Goal: Use online tool/utility: Utilize a website feature to perform a specific function

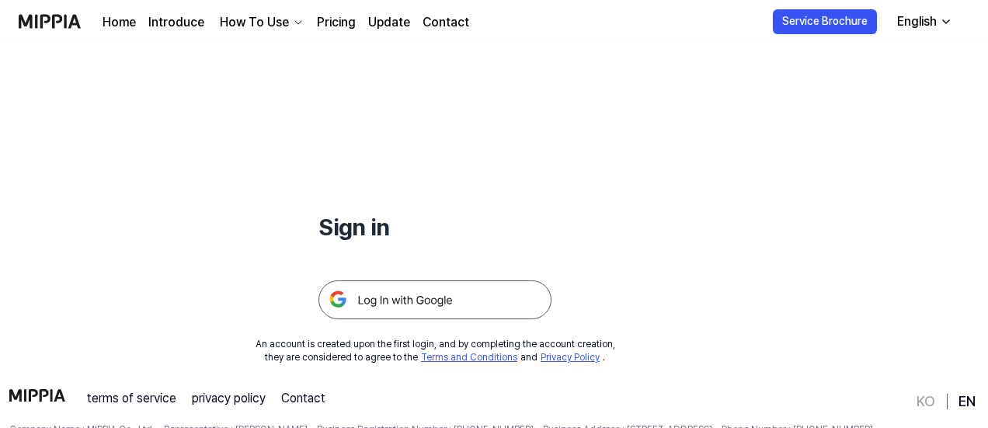
scroll to position [57, 0]
click at [393, 299] on img at bounding box center [434, 299] width 233 height 39
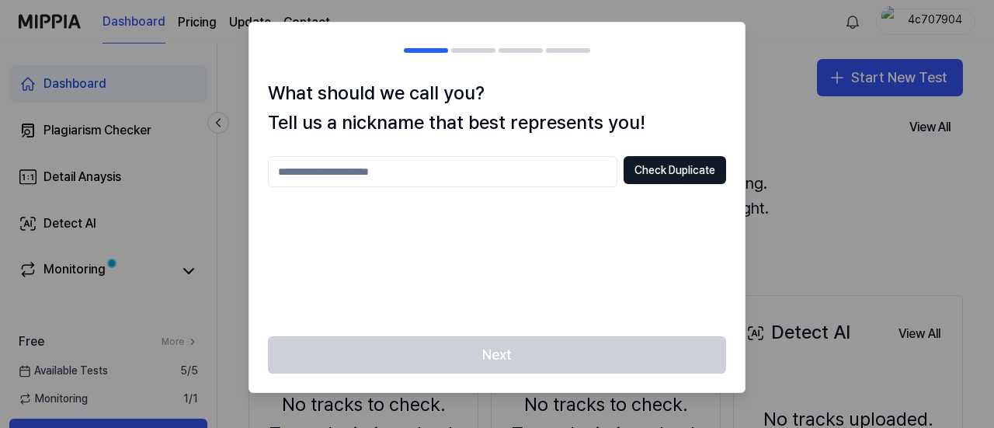
click at [520, 164] on input "text" at bounding box center [442, 171] width 349 height 31
type input "*****"
click at [659, 167] on button "Check Duplicate" at bounding box center [675, 170] width 103 height 28
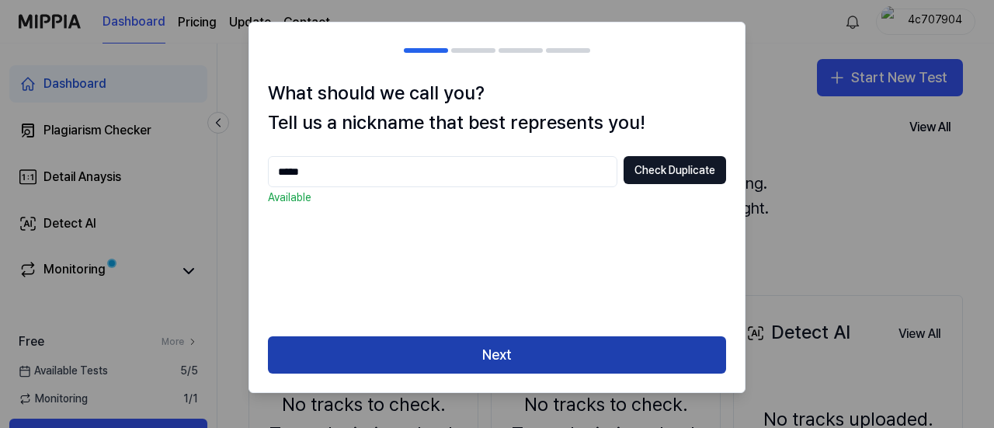
click at [503, 350] on button "Next" at bounding box center [497, 354] width 458 height 37
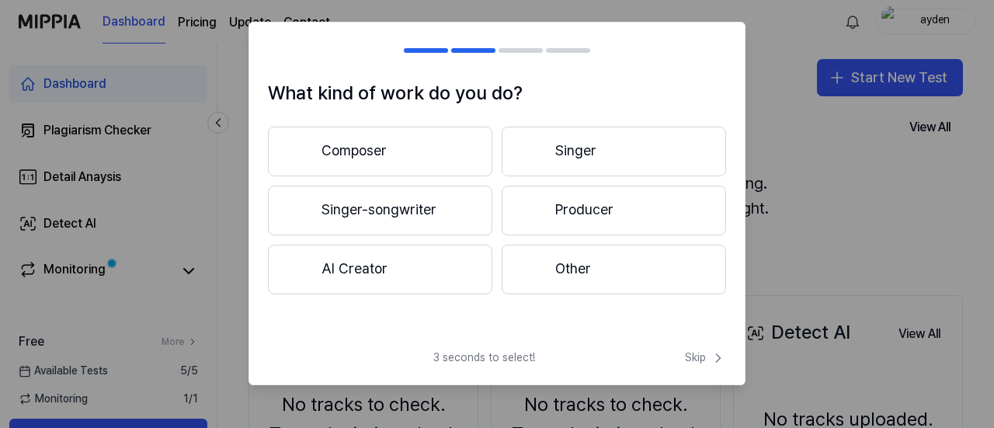
click at [642, 208] on button "Producer" at bounding box center [614, 211] width 224 height 50
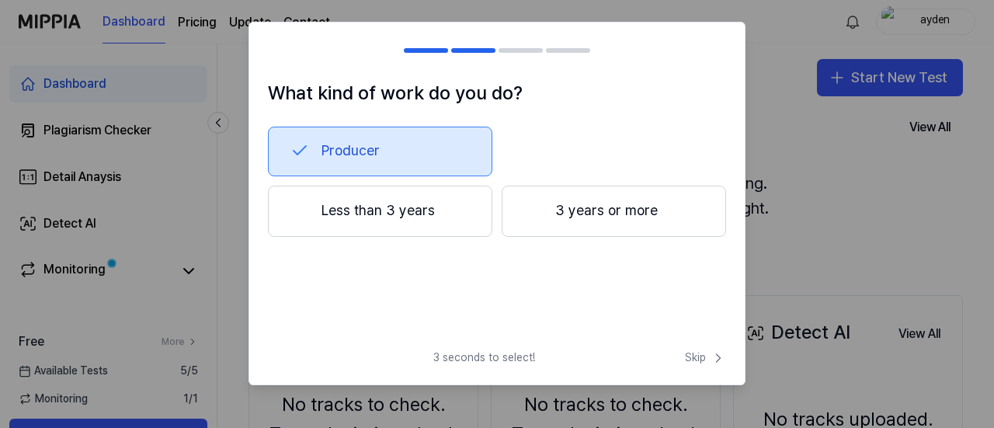
click at [540, 215] on div at bounding box center [533, 210] width 19 height 19
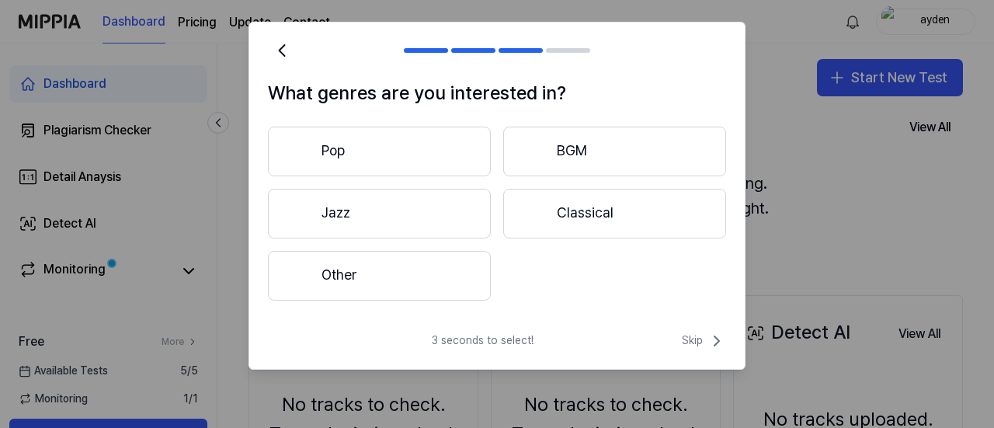
click at [431, 278] on button "Other" at bounding box center [379, 276] width 223 height 50
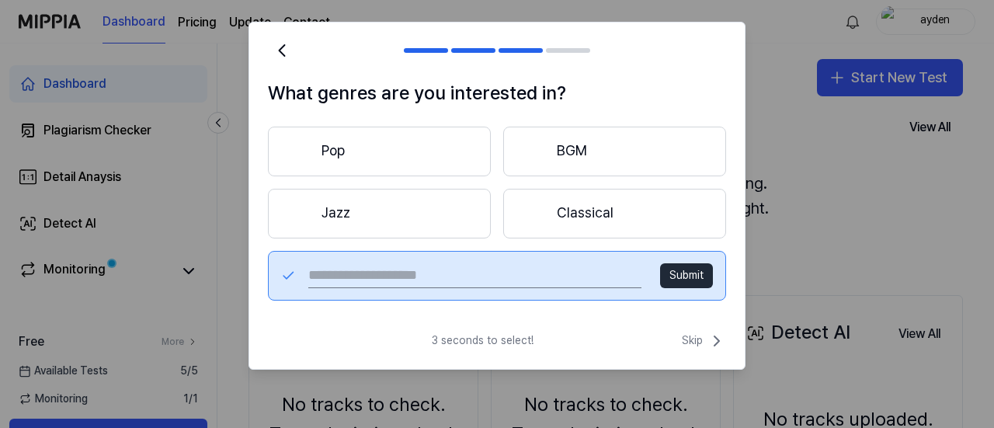
click at [444, 274] on input "text" at bounding box center [474, 275] width 333 height 25
type input "****"
click at [700, 273] on button "Submit" at bounding box center [686, 275] width 53 height 25
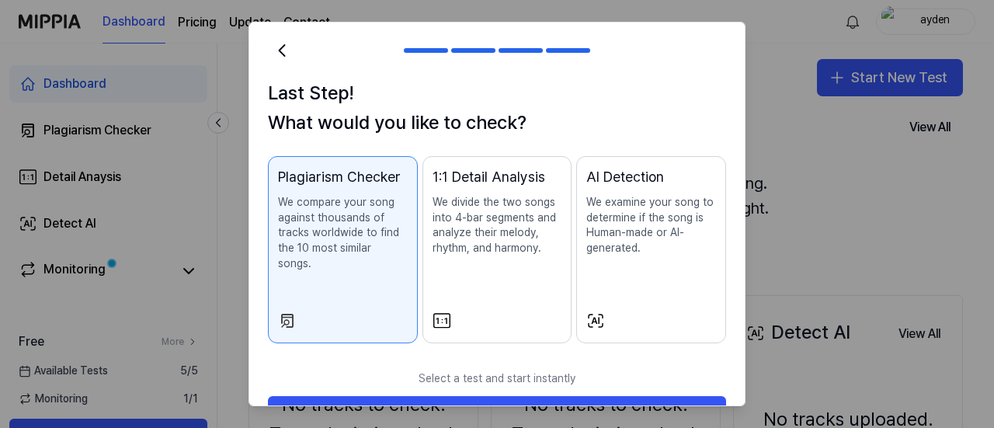
scroll to position [30, 0]
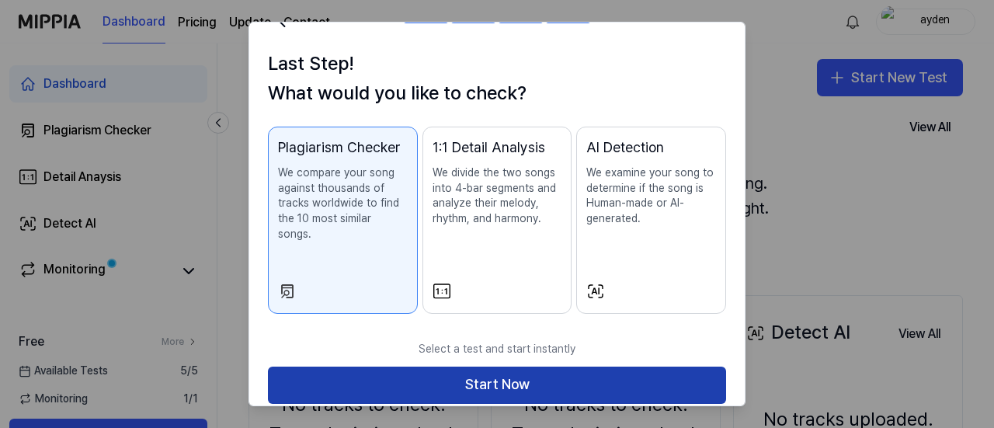
click at [544, 372] on button "Start Now" at bounding box center [497, 385] width 458 height 37
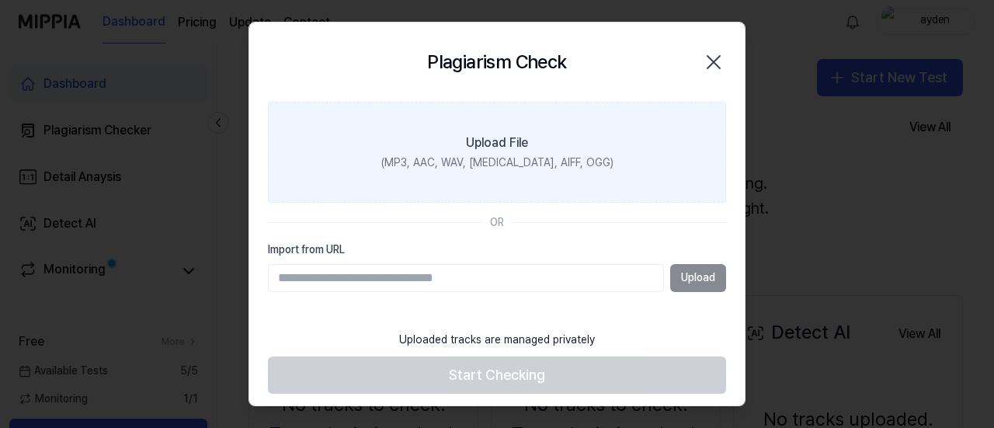
click at [457, 136] on label "Upload File (MP3, AAC, WAV, FLAC, AIFF, OGG)" at bounding box center [497, 152] width 458 height 101
click at [0, 0] on input "Upload File (MP3, AAC, WAV, FLAC, AIFF, OGG)" at bounding box center [0, 0] width 0 height 0
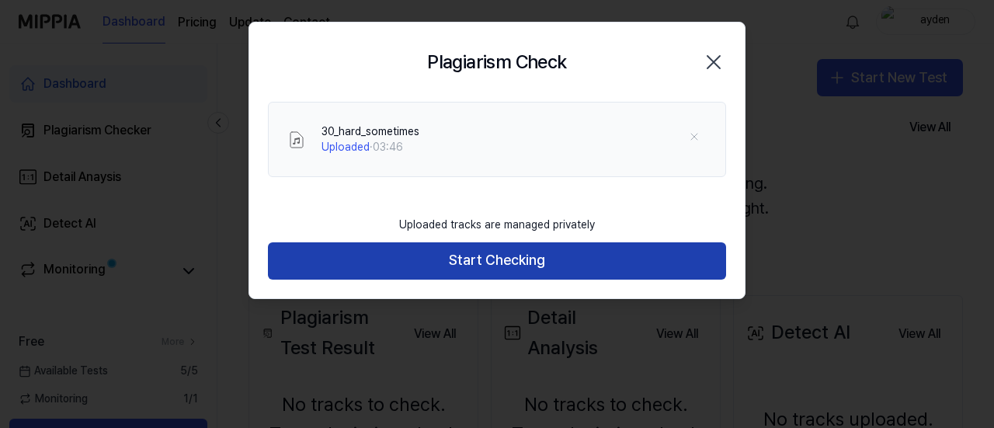
click at [529, 257] on button "Start Checking" at bounding box center [497, 260] width 458 height 37
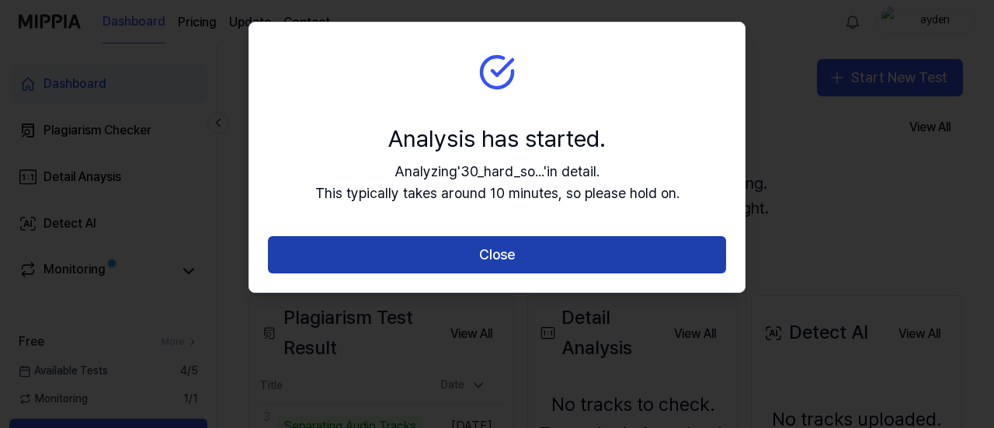
click at [572, 252] on button "Close" at bounding box center [497, 254] width 458 height 37
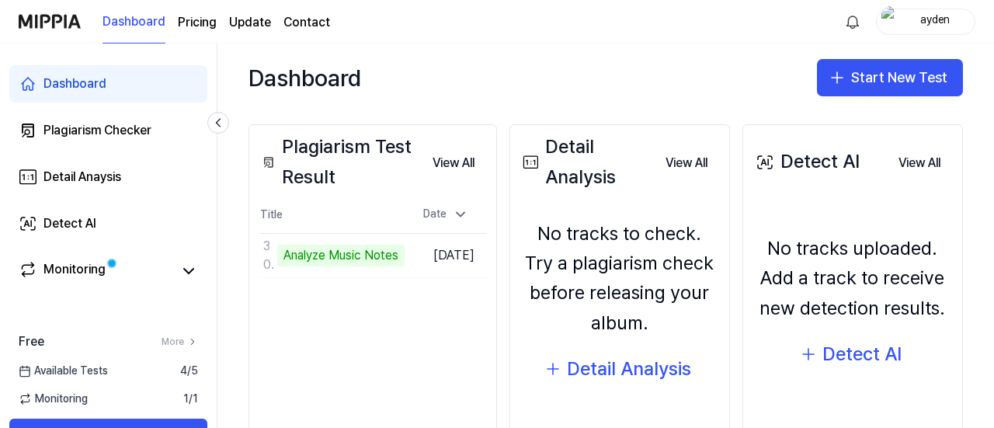
scroll to position [172, 0]
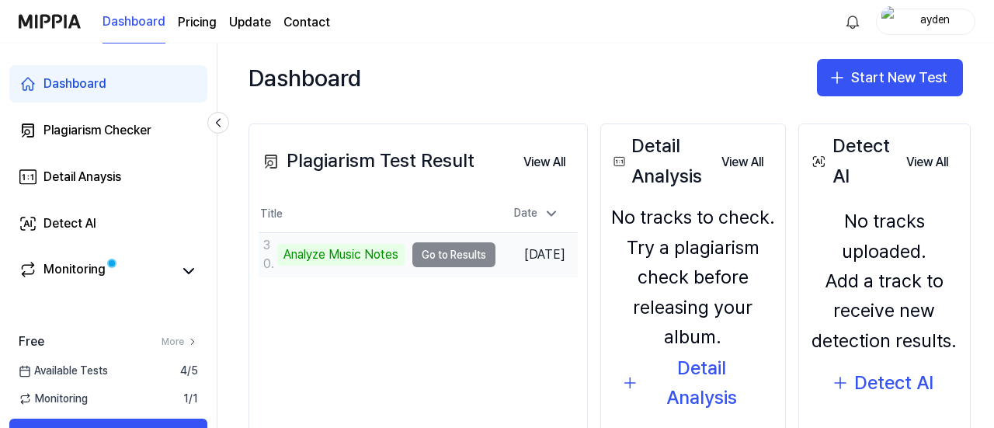
click at [436, 254] on td "30_hard_sometimes Analyze Music Notes Go to Results" at bounding box center [377, 254] width 237 height 43
click at [454, 255] on td "30_hard_sometimes Analyze Music Notes Go to Results" at bounding box center [377, 254] width 237 height 43
click at [444, 255] on td "30_hard_sometimes Analyze Music Notes Go to Results" at bounding box center [377, 254] width 237 height 43
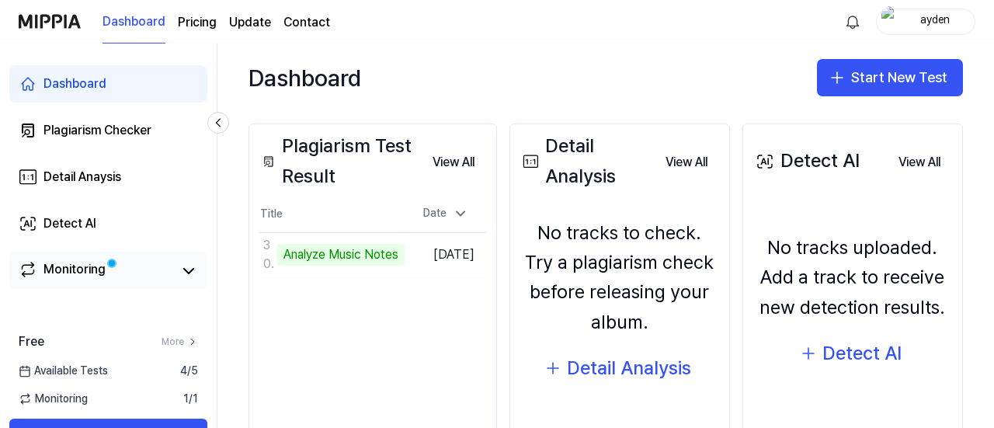
click at [128, 271] on link "Monitoring" at bounding box center [96, 271] width 155 height 22
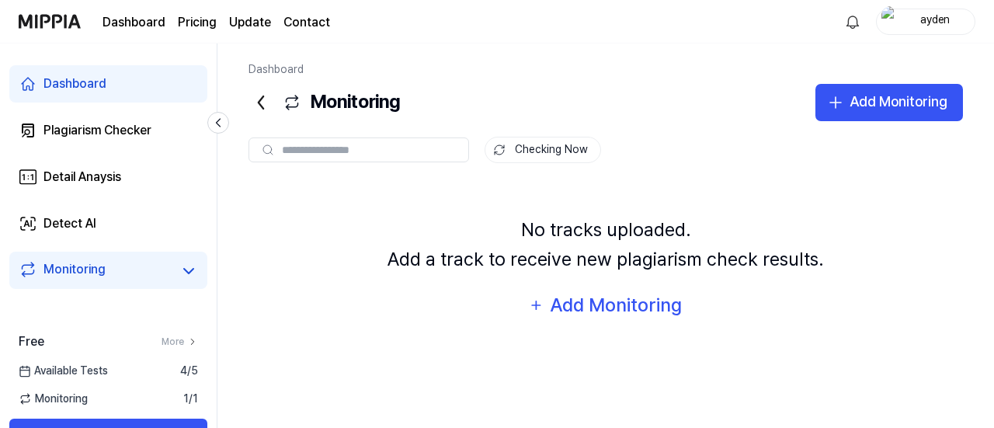
click at [87, 84] on div "Dashboard" at bounding box center [74, 84] width 63 height 19
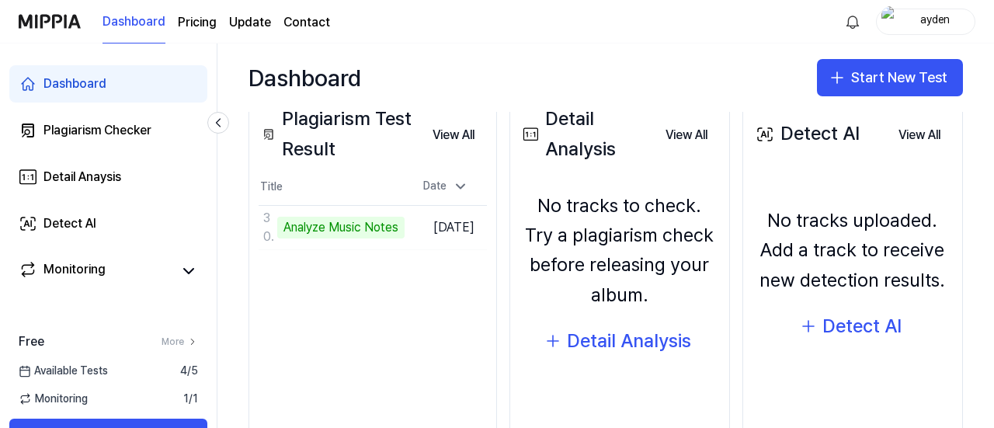
scroll to position [206, 0]
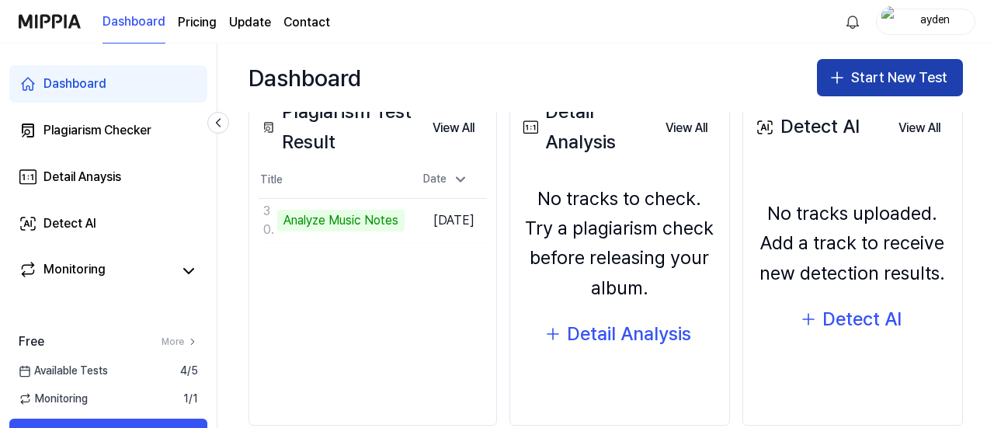
click at [919, 79] on button "Start New Test" at bounding box center [890, 77] width 146 height 37
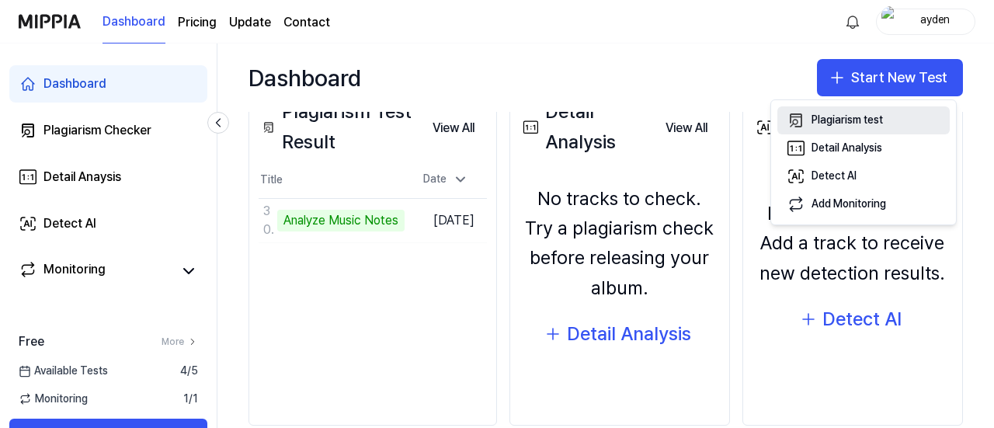
click at [890, 122] on button "Plagiarism test" at bounding box center [863, 120] width 172 height 28
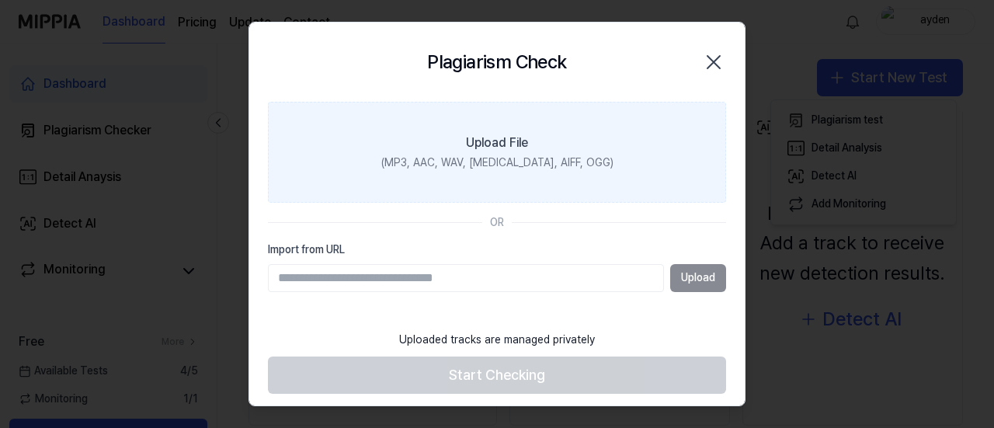
click at [513, 131] on label "Upload File (MP3, AAC, WAV, FLAC, AIFF, OGG)" at bounding box center [497, 152] width 458 height 101
click at [0, 0] on input "Upload File (MP3, AAC, WAV, FLAC, AIFF, OGG)" at bounding box center [0, 0] width 0 height 0
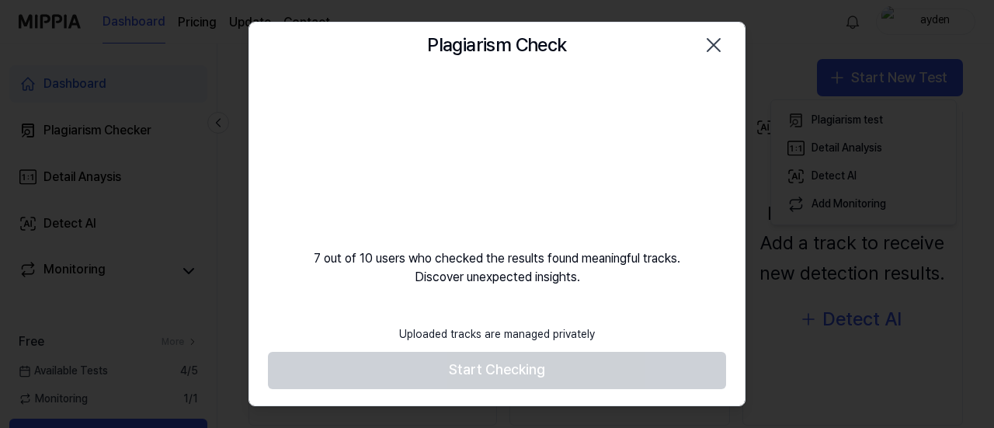
scroll to position [0, 0]
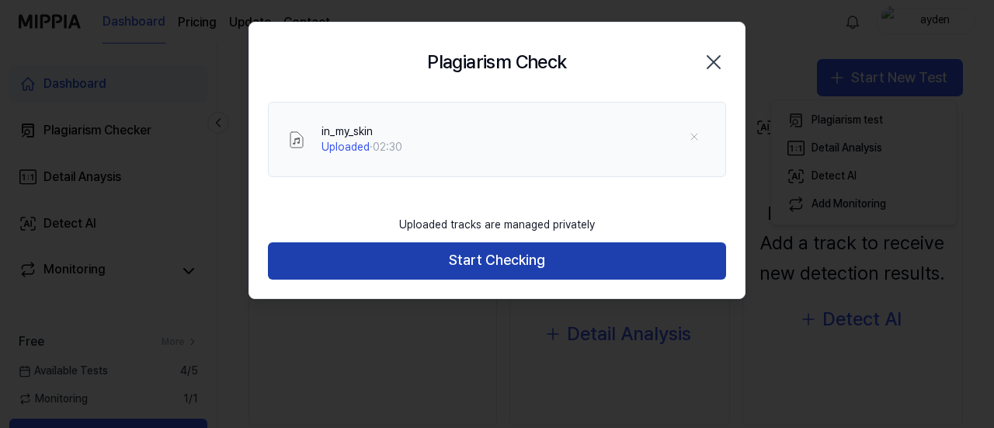
click at [533, 260] on button "Start Checking" at bounding box center [497, 260] width 458 height 37
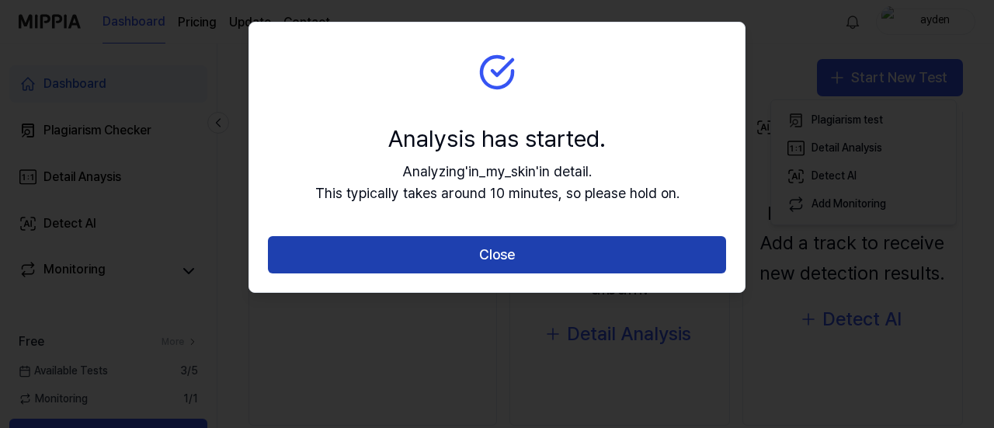
click at [562, 253] on button "Close" at bounding box center [497, 254] width 458 height 37
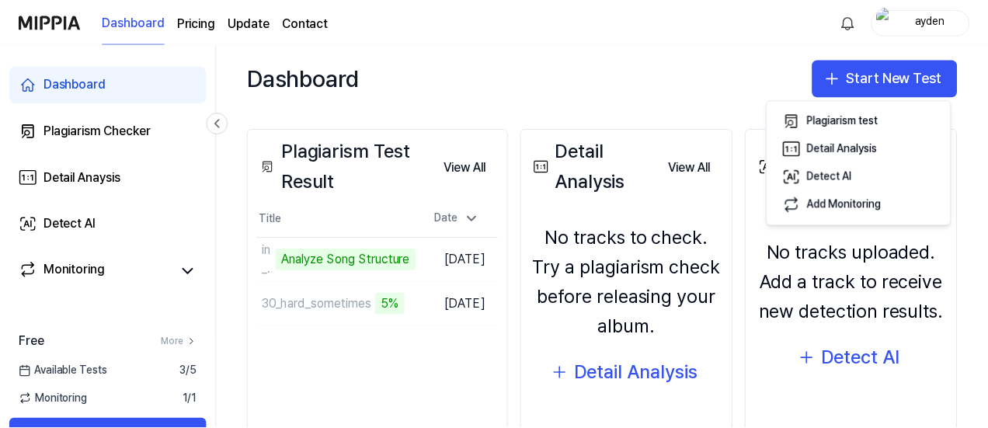
scroll to position [171, 0]
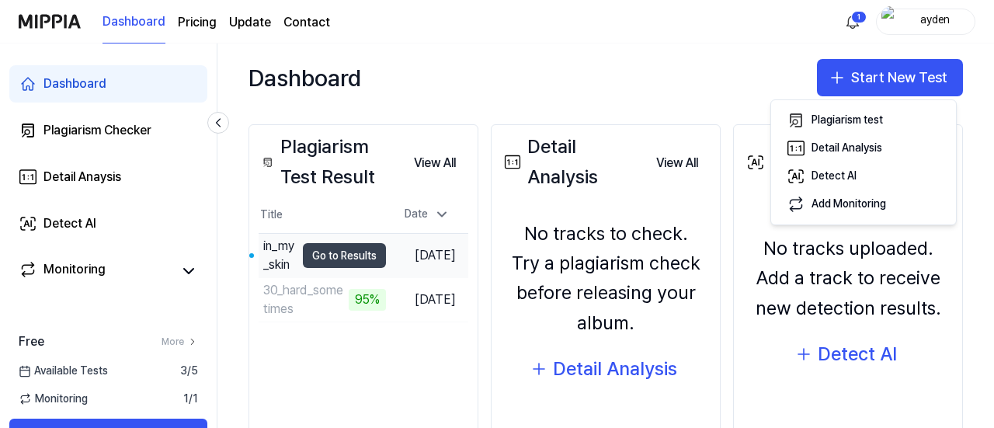
click at [362, 259] on button "Go to Results" at bounding box center [344, 255] width 83 height 25
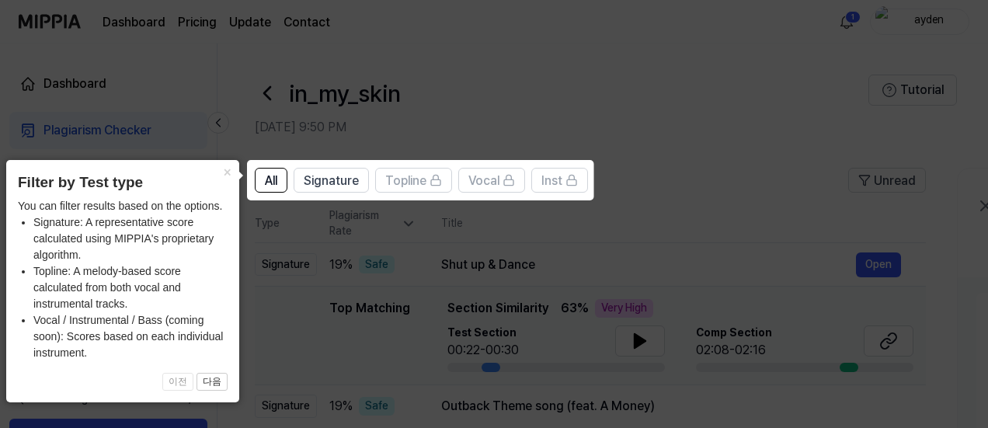
click at [526, 241] on icon at bounding box center [497, 214] width 994 height 428
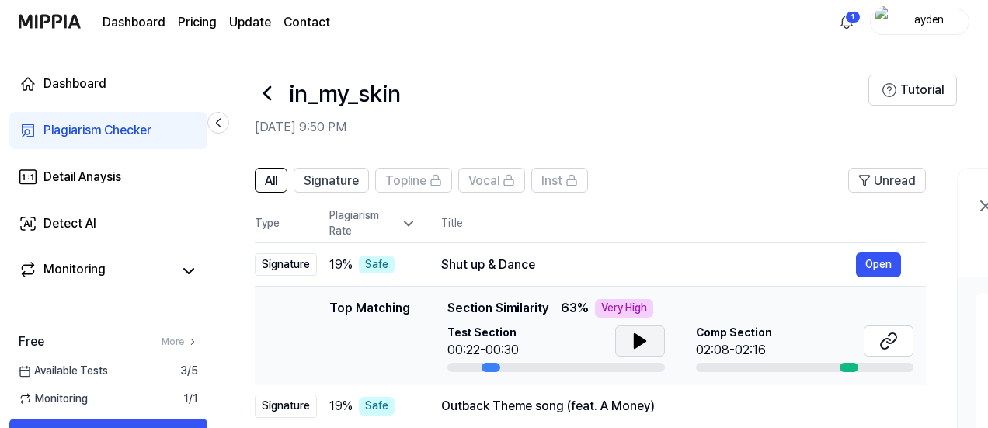
click at [645, 344] on icon at bounding box center [640, 341] width 19 height 19
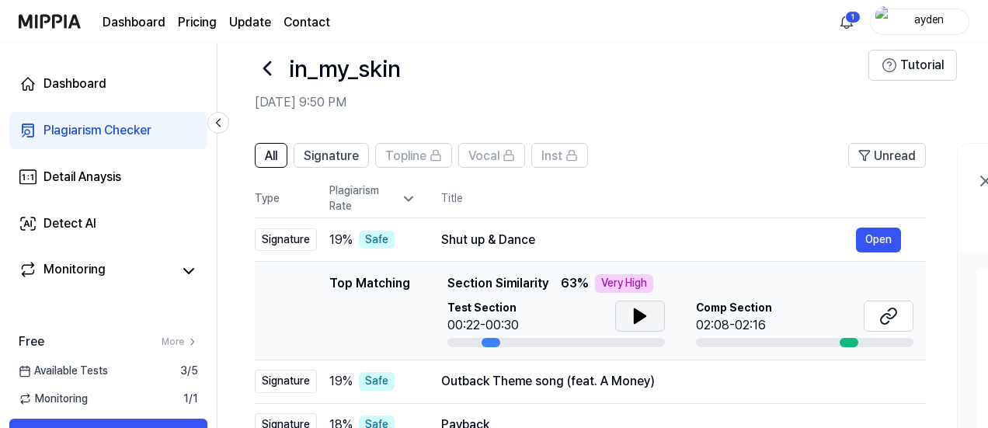
scroll to position [20, 0]
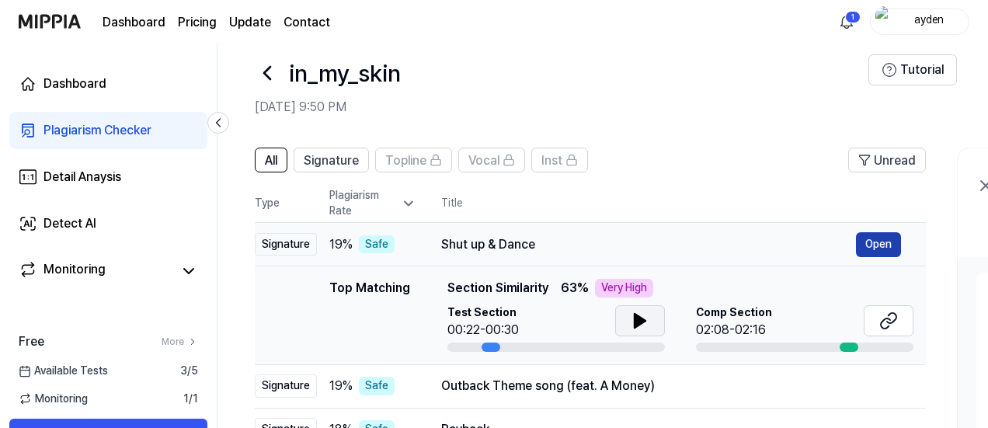
click at [882, 248] on button "Open" at bounding box center [878, 244] width 45 height 25
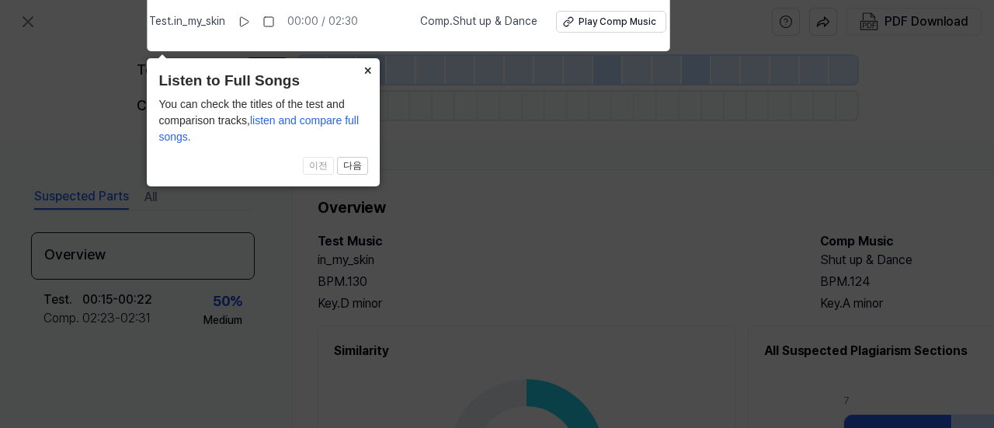
click at [365, 68] on button "×" at bounding box center [367, 69] width 25 height 22
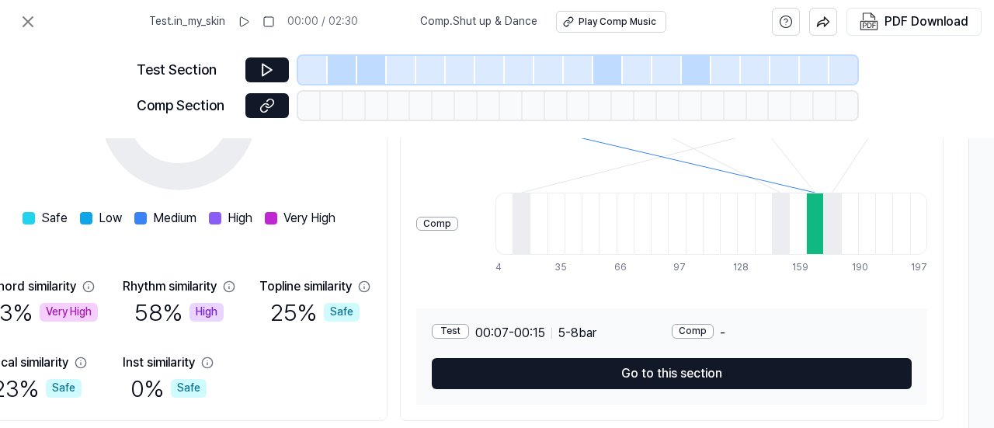
scroll to position [346, 0]
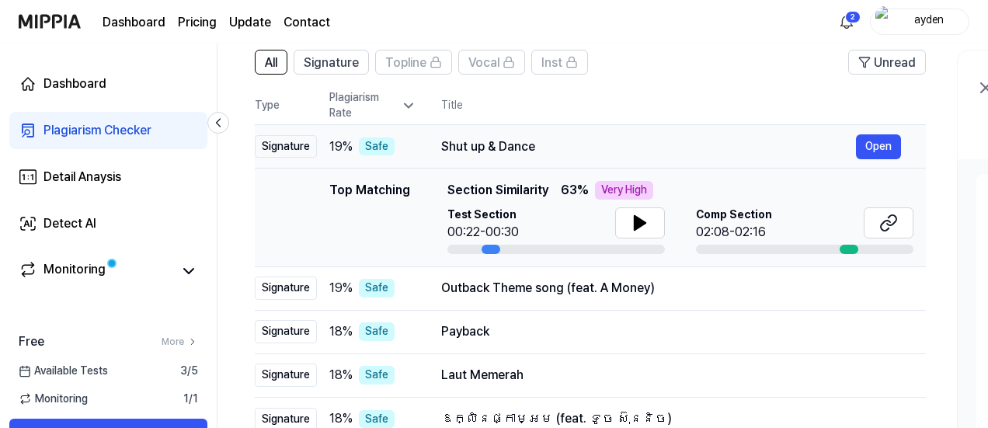
scroll to position [118, 0]
click at [103, 259] on div "Monitoring" at bounding box center [108, 270] width 198 height 37
click at [132, 269] on link "Monitoring" at bounding box center [96, 271] width 155 height 22
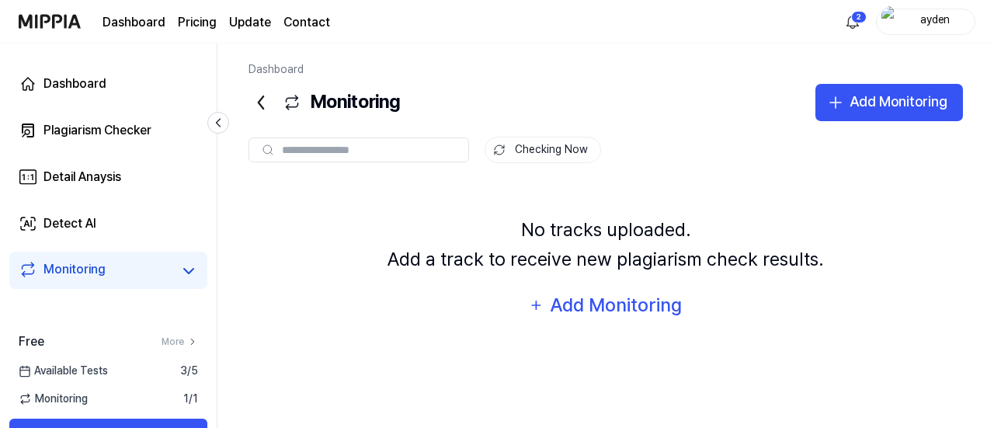
click at [264, 94] on icon at bounding box center [260, 102] width 25 height 25
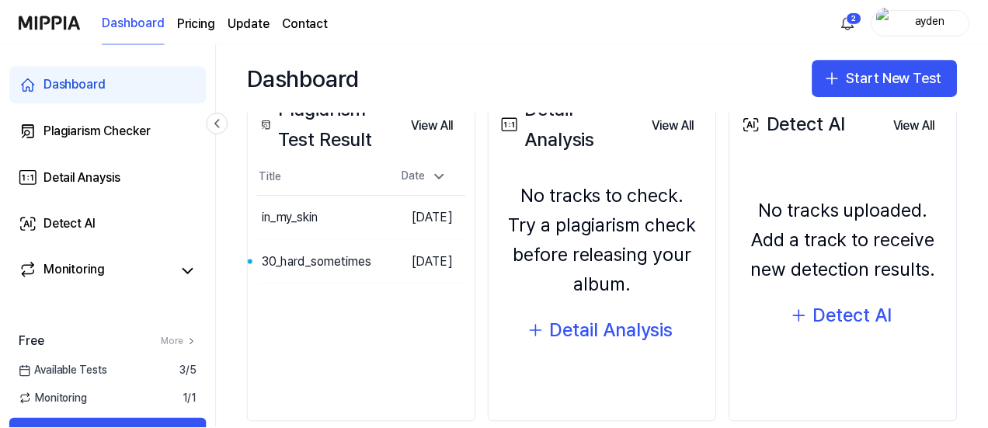
scroll to position [210, 0]
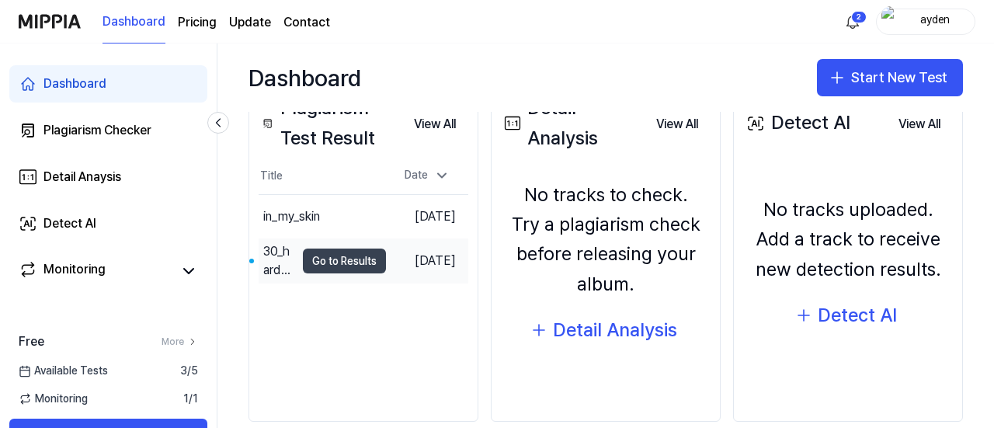
click at [334, 257] on button "Go to Results" at bounding box center [344, 260] width 83 height 25
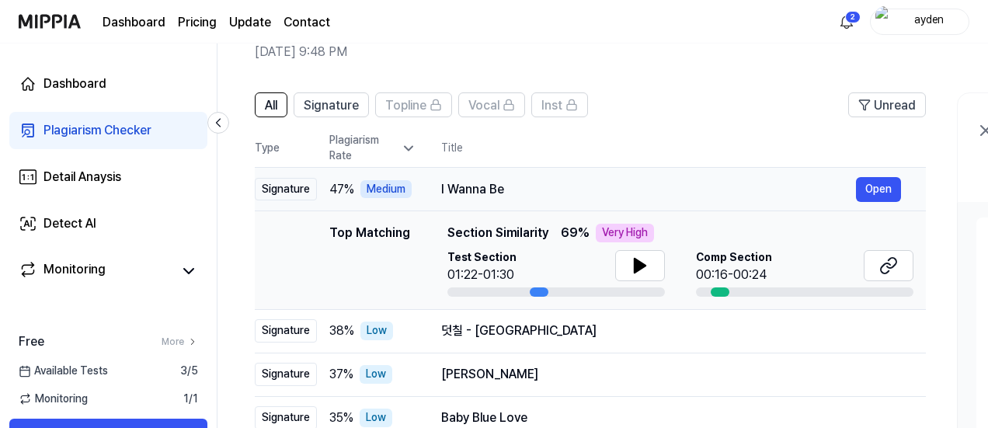
scroll to position [80, 0]
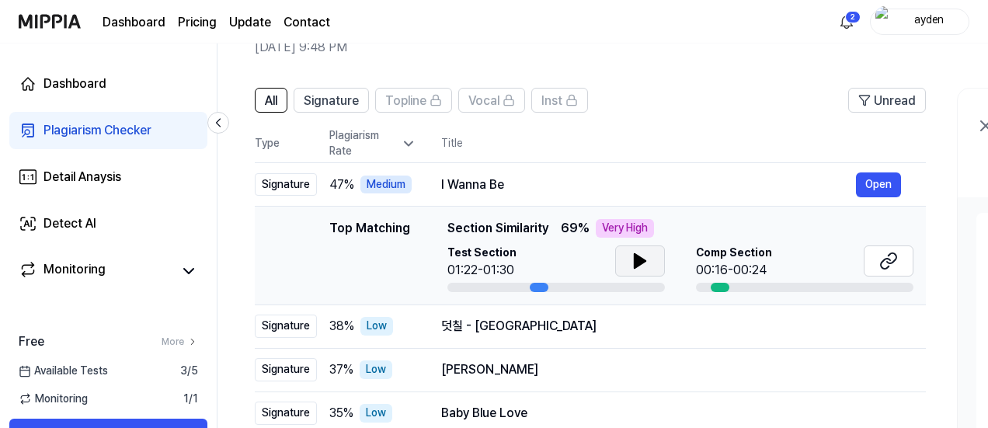
click at [650, 269] on button at bounding box center [640, 260] width 50 height 31
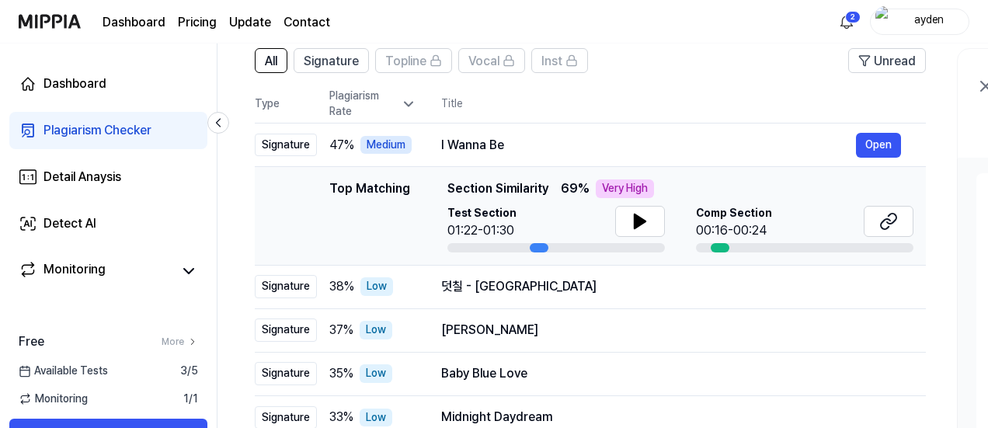
scroll to position [124, 0]
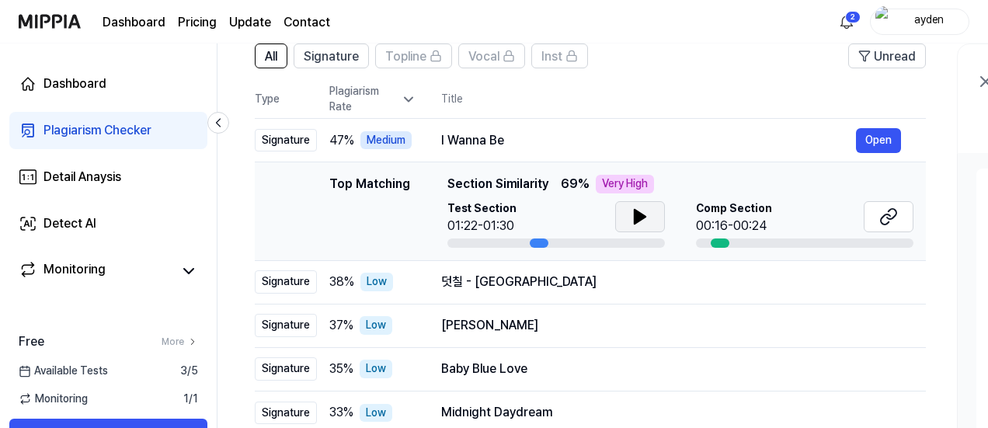
click at [635, 212] on icon at bounding box center [639, 217] width 11 height 14
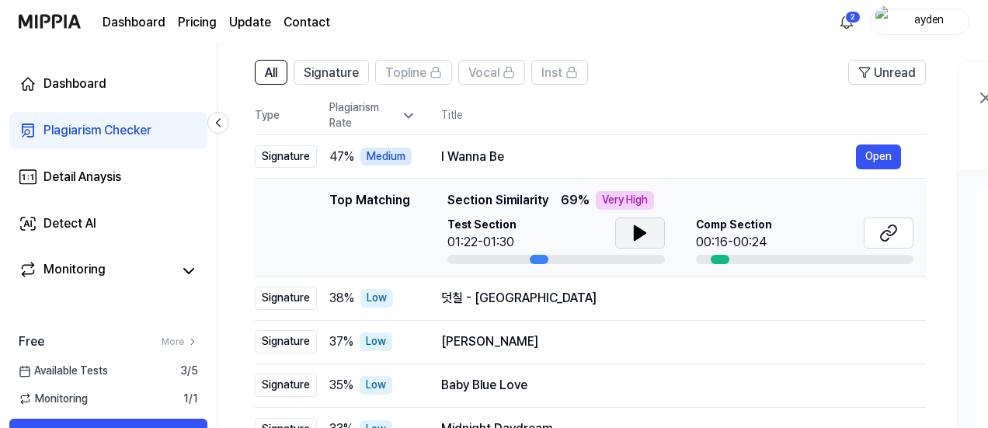
scroll to position [104, 0]
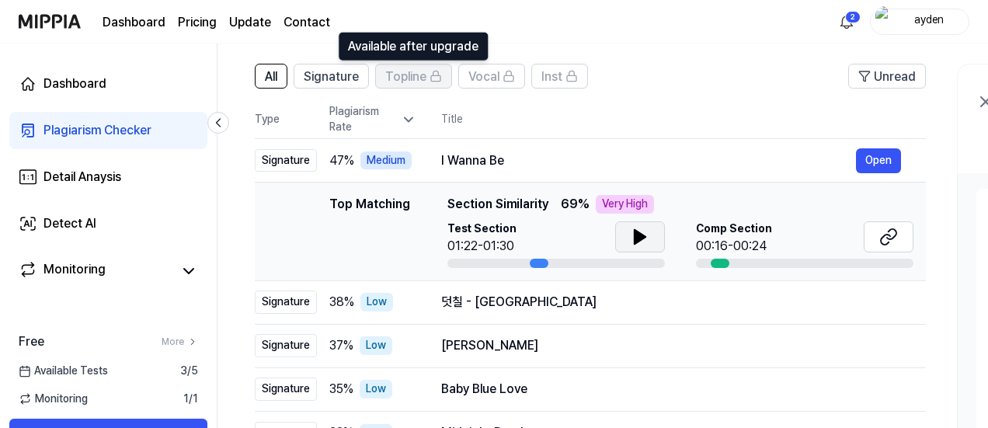
click at [430, 73] on icon at bounding box center [435, 76] width 12 height 12
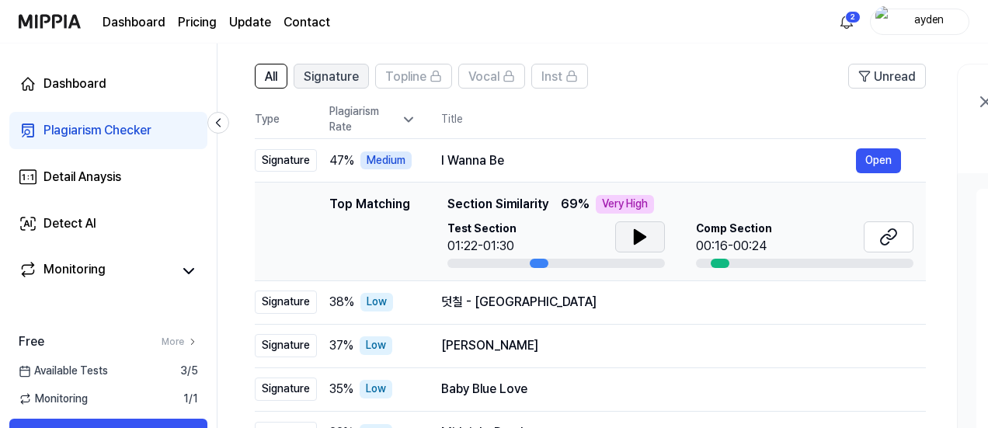
click at [340, 75] on span "Signature" at bounding box center [331, 77] width 55 height 19
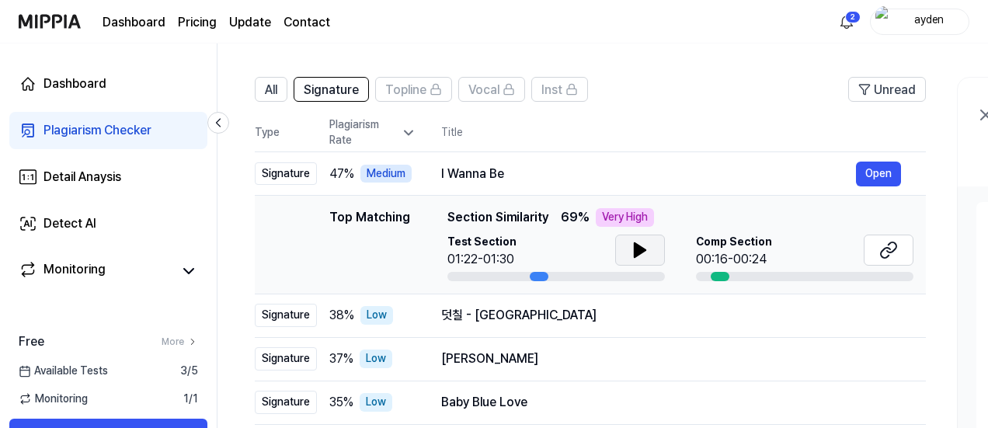
scroll to position [93, 0]
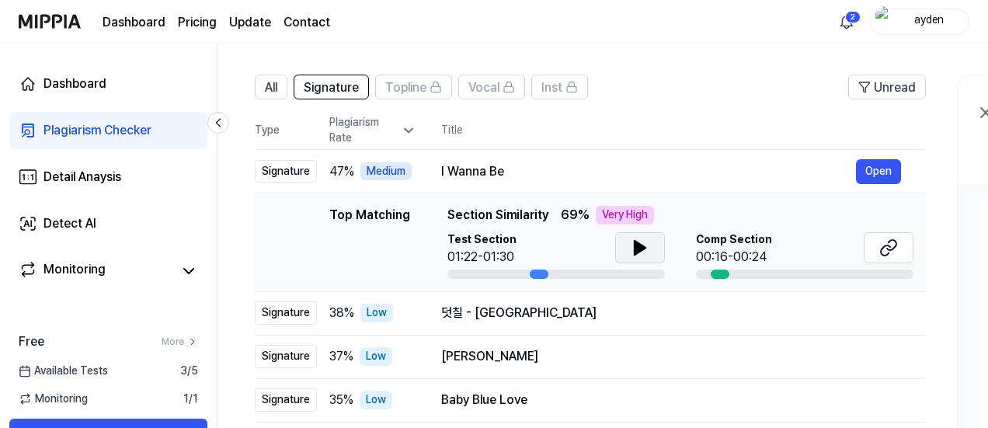
click at [646, 248] on icon at bounding box center [640, 247] width 19 height 19
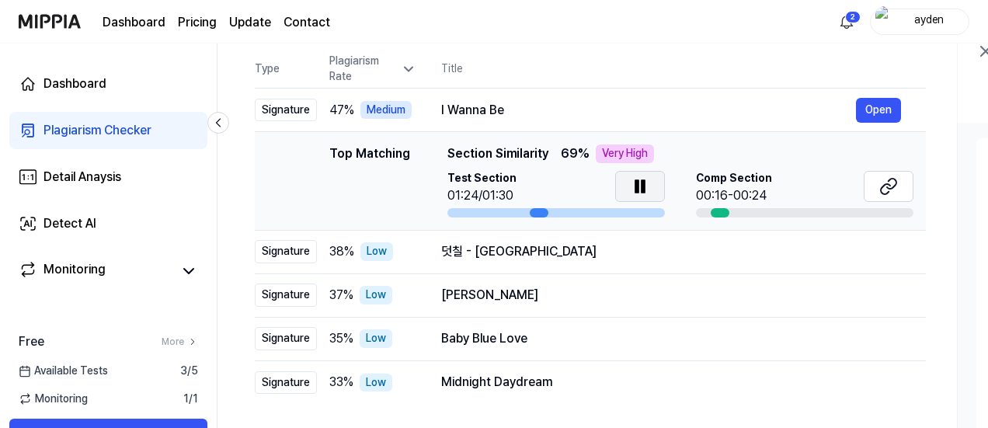
scroll to position [156, 0]
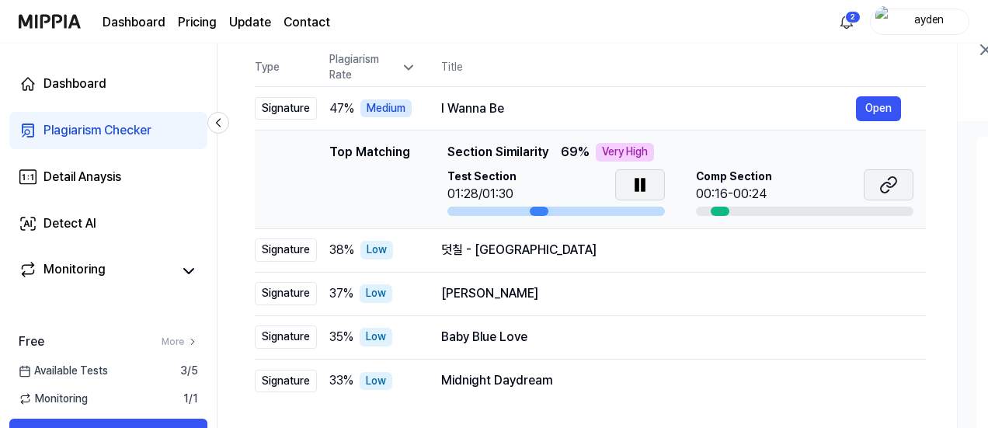
click at [894, 185] on icon at bounding box center [891, 182] width 9 height 10
